Goal: Information Seeking & Learning: Learn about a topic

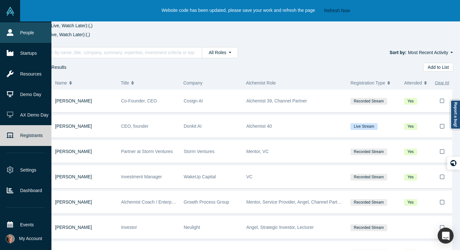
click at [10, 30] on icon at bounding box center [10, 32] width 7 height 7
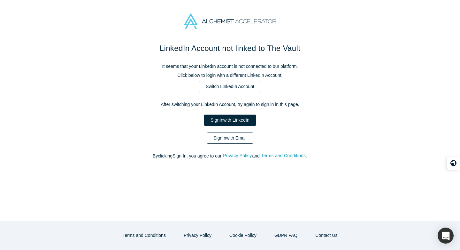
click at [222, 138] on link "Sign In with Email" at bounding box center [230, 137] width 47 height 11
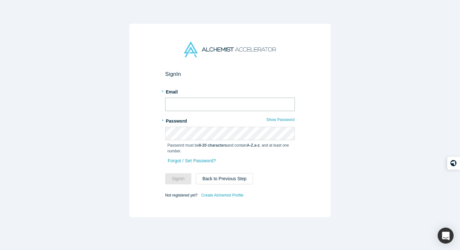
click at [216, 101] on input "text" at bounding box center [230, 104] width 130 height 13
type input "[PERSON_NAME][EMAIL_ADDRESS][DOMAIN_NAME]"
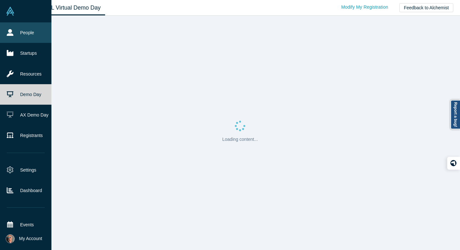
click at [23, 31] on link "People" at bounding box center [25, 32] width 51 height 20
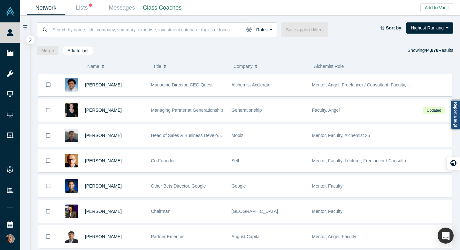
click at [30, 39] on icon "button" at bounding box center [30, 39] width 3 height 5
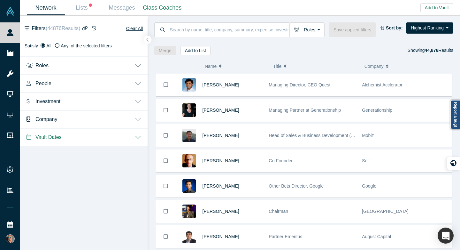
click at [138, 64] on button "Roles" at bounding box center [84, 65] width 128 height 18
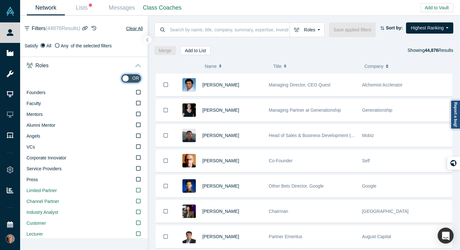
click at [130, 78] on input "checkbox" at bounding box center [131, 78] width 20 height 9
click at [139, 114] on icon at bounding box center [138, 113] width 4 height 5
click at [0, 0] on input "Mentors" at bounding box center [0, 0] width 0 height 0
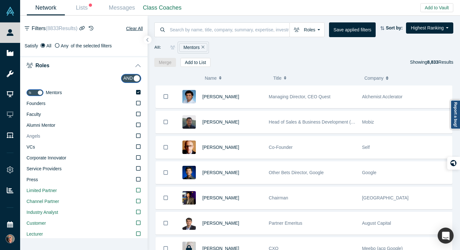
click at [139, 135] on icon at bounding box center [138, 135] width 4 height 5
click at [0, 0] on input "Angels" at bounding box center [0, 0] width 0 height 0
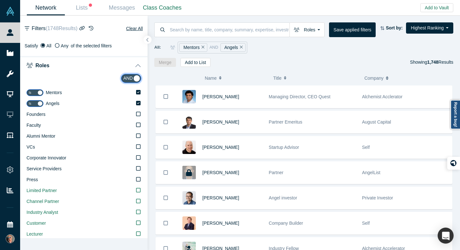
click at [135, 78] on input "checkbox" at bounding box center [131, 78] width 20 height 9
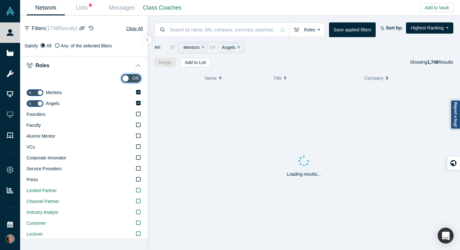
click at [129, 79] on input "checkbox" at bounding box center [131, 78] width 20 height 9
checkbox input "true"
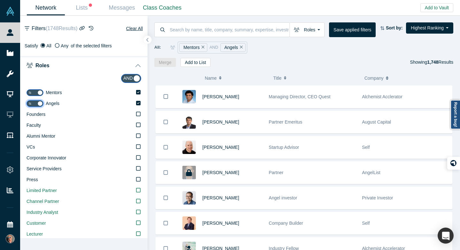
click at [40, 103] on input "checkbox" at bounding box center [35, 103] width 17 height 7
checkbox input "false"
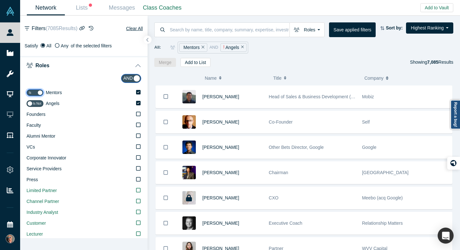
click at [39, 92] on input "checkbox" at bounding box center [35, 92] width 17 height 7
checkbox input "false"
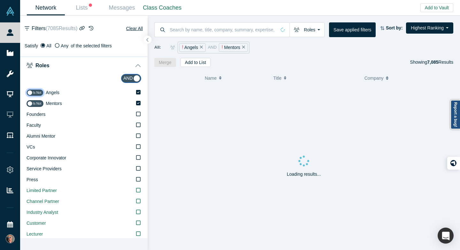
click at [39, 92] on input "checkbox" at bounding box center [35, 92] width 17 height 7
checkbox input "true"
click at [38, 92] on input "checkbox" at bounding box center [35, 92] width 17 height 7
checkbox input "true"
click at [32, 92] on input "checkbox" at bounding box center [35, 92] width 17 height 7
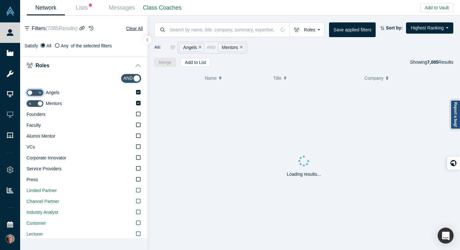
checkbox input "false"
click at [138, 103] on icon at bounding box center [138, 102] width 4 height 5
click at [0, 0] on input "Angels" at bounding box center [0, 0] width 0 height 0
click at [138, 114] on icon at bounding box center [138, 113] width 4 height 5
click at [0, 0] on input "Faculty" at bounding box center [0, 0] width 0 height 0
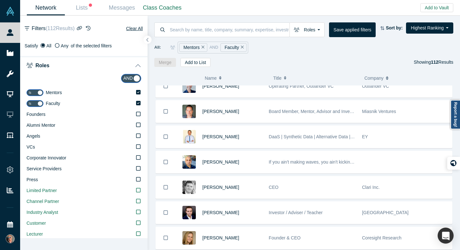
scroll to position [1096, 0]
